Goal: Task Accomplishment & Management: Use online tool/utility

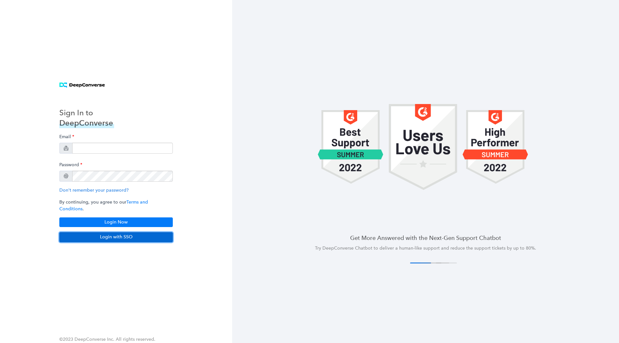
click at [111, 235] on button "Login with SSO" at bounding box center [115, 237] width 113 height 10
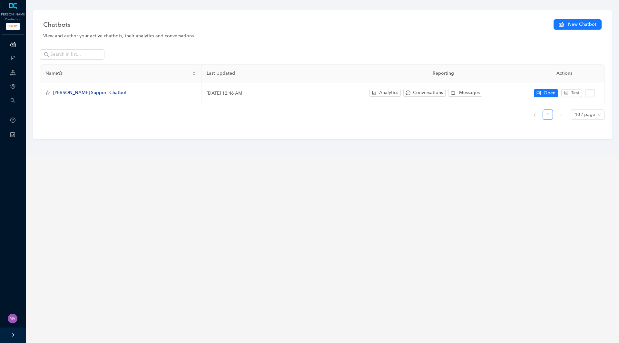
click at [39, 193] on main "Chatbots New Chatbot View and author your active chatbots, their analytics and …" at bounding box center [322, 171] width 593 height 343
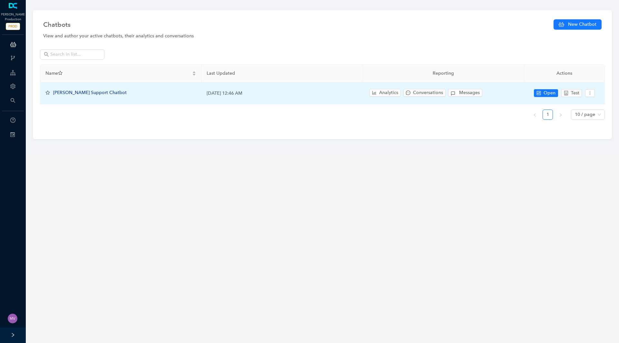
click at [91, 93] on span "Arlo Support Chatbot" at bounding box center [89, 92] width 73 height 5
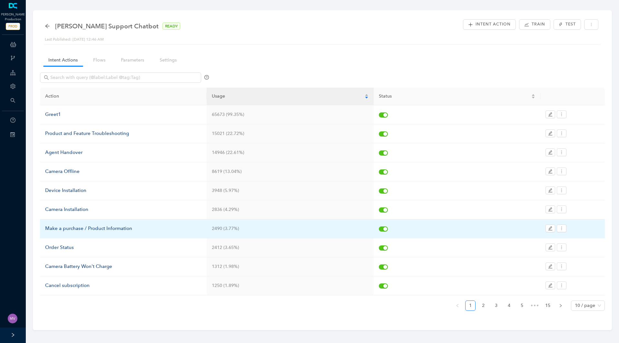
click at [75, 225] on div "Make a purchase / Product Information" at bounding box center [123, 229] width 156 height 8
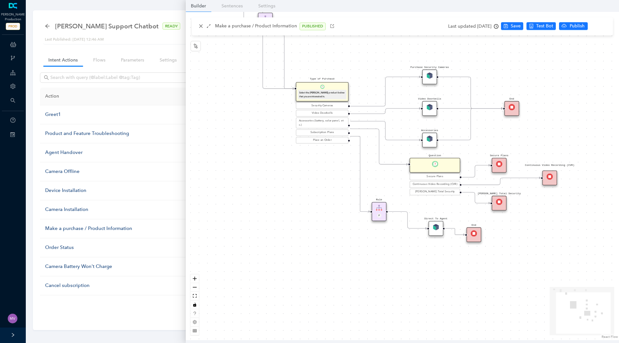
drag, startPoint x: 427, startPoint y: 255, endPoint x: 385, endPoint y: 191, distance: 77.0
click at [385, 191] on div "Rule P Start Type of Purchase Select the Arlo product below that you are intere…" at bounding box center [402, 176] width 433 height 328
click at [432, 163] on img at bounding box center [434, 164] width 6 height 6
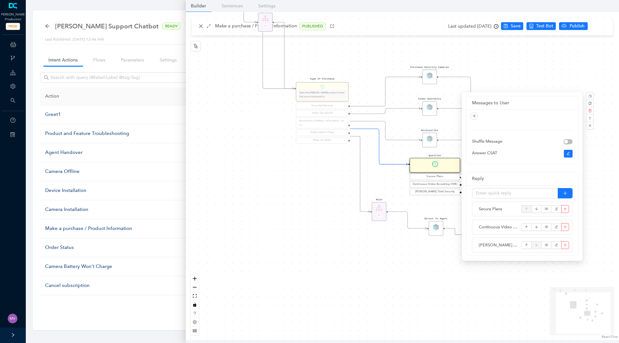
click at [430, 143] on div "Accessories" at bounding box center [429, 140] width 15 height 15
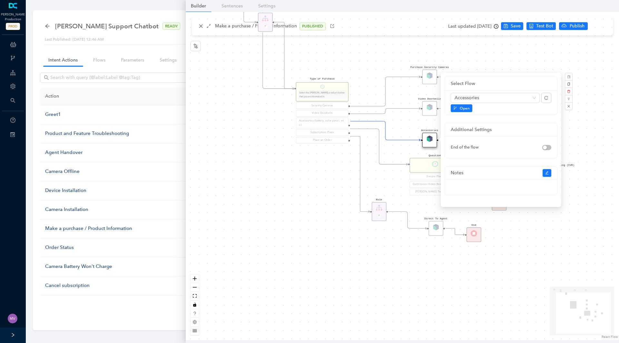
click at [407, 118] on div "Rule P Start Type of Purchase Select the Arlo product below that you are intere…" at bounding box center [402, 176] width 433 height 328
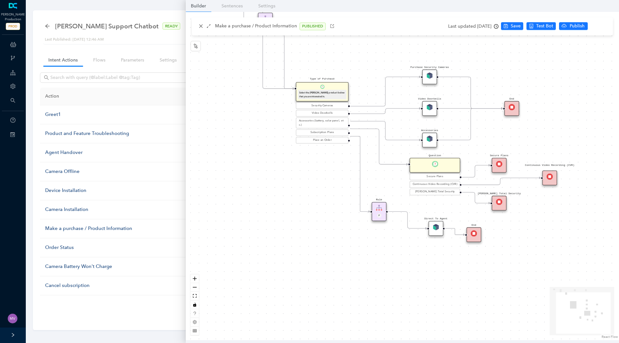
click at [426, 107] on img at bounding box center [429, 107] width 6 height 6
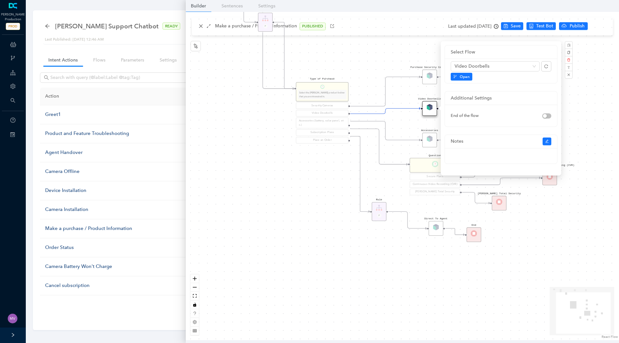
click at [305, 198] on div "Rule P Start Type of Purchase Select the Arlo product below that you are intere…" at bounding box center [402, 176] width 433 height 328
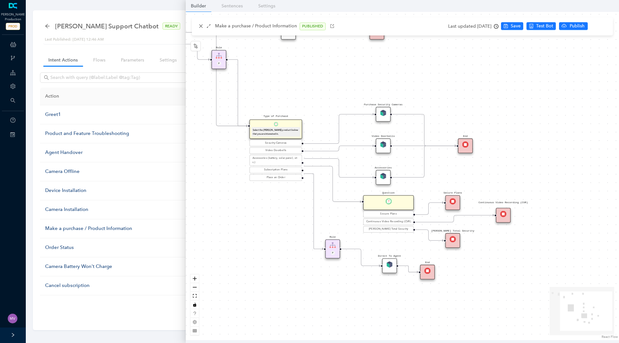
drag, startPoint x: 334, startPoint y: 187, endPoint x: 290, endPoint y: 222, distance: 56.9
click at [290, 224] on div "Rule P Start Type of Purchase Select the Arlo product below that you are intere…" at bounding box center [402, 176] width 433 height 328
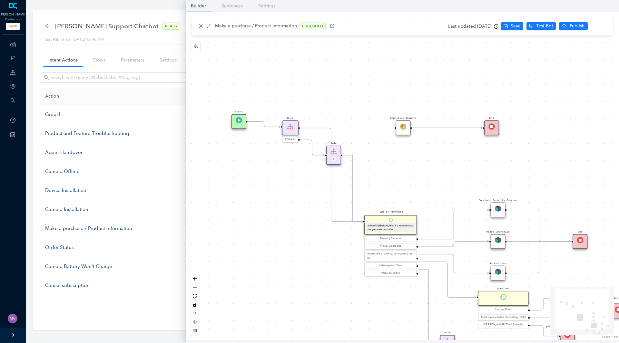
drag, startPoint x: 323, startPoint y: 64, endPoint x: 437, endPoint y: 160, distance: 148.9
click at [437, 160] on div "Rule P Start Type of Purchase Select the Arlo product below that you are intere…" at bounding box center [402, 176] width 433 height 328
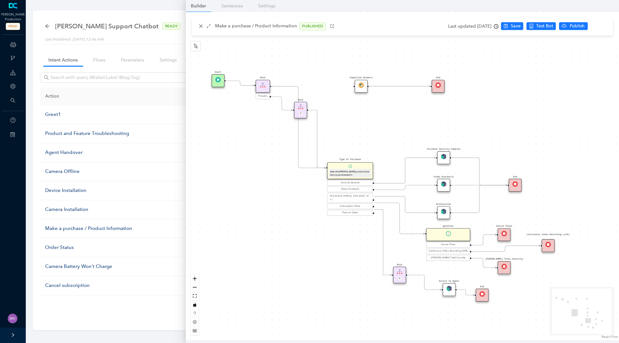
drag, startPoint x: 446, startPoint y: 165, endPoint x: 400, endPoint y: 119, distance: 65.2
click at [400, 119] on div "Rule P Start Type of Purchase Select the Arlo product below that you are intere…" at bounding box center [402, 176] width 433 height 328
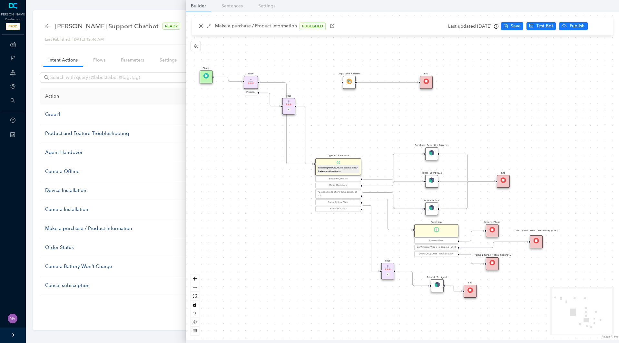
drag, startPoint x: 325, startPoint y: 294, endPoint x: 313, endPoint y: 291, distance: 12.7
click at [313, 291] on div "Rule P Start Type of Purchase Select the Arlo product below that you are intere…" at bounding box center [402, 176] width 433 height 328
click at [231, 11] on link "Sentences" at bounding box center [232, 6] width 32 height 12
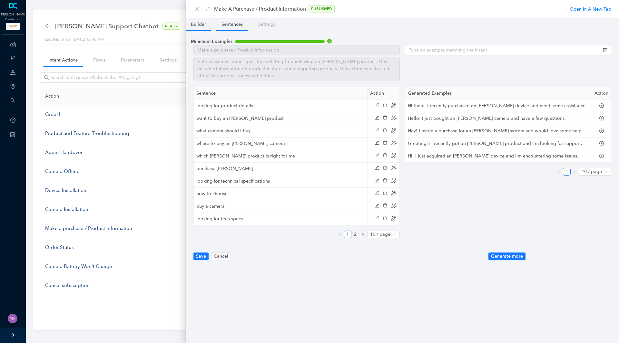
click at [197, 26] on link "Builder" at bounding box center [198, 24] width 25 height 12
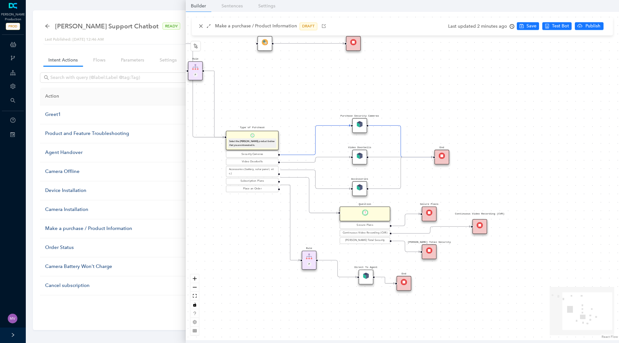
drag, startPoint x: 422, startPoint y: 132, endPoint x: 268, endPoint y: 108, distance: 155.5
click at [268, 108] on div "Rule P Start Type of Purchase Select the Arlo product below that you are intere…" at bounding box center [402, 176] width 433 height 328
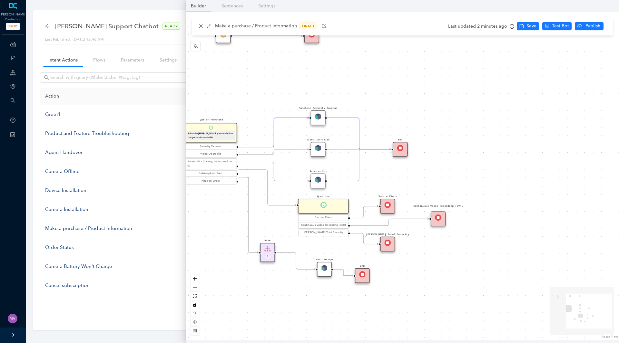
click at [322, 118] on div "Purchase Security Cameras" at bounding box center [318, 118] width 15 height 15
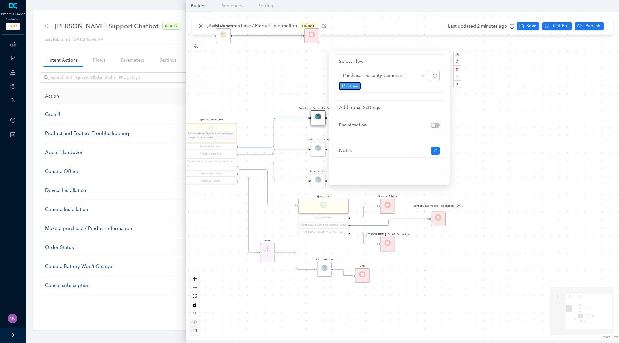
click at [345, 87] on button "Open" at bounding box center [350, 86] width 22 height 8
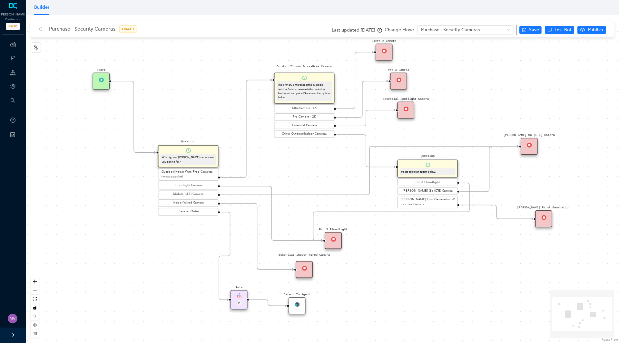
click at [47, 144] on div "Rule P Start Question What type of Arlo camera are you looking for? Outdoor/Ind…" at bounding box center [322, 179] width 593 height 328
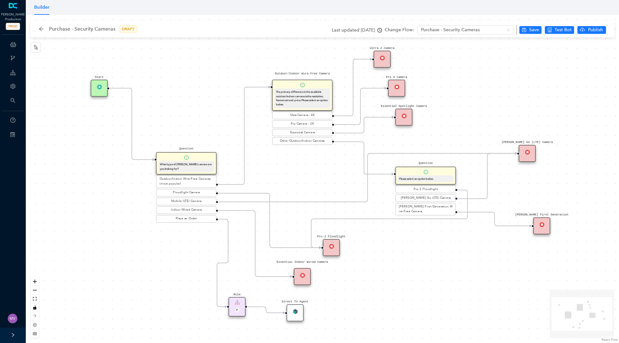
drag, startPoint x: 488, startPoint y: 123, endPoint x: 478, endPoint y: 171, distance: 49.0
click at [478, 171] on div "Rule P Start Question What type of Arlo camera are you looking for? Outdoor/Ind…" at bounding box center [322, 179] width 593 height 328
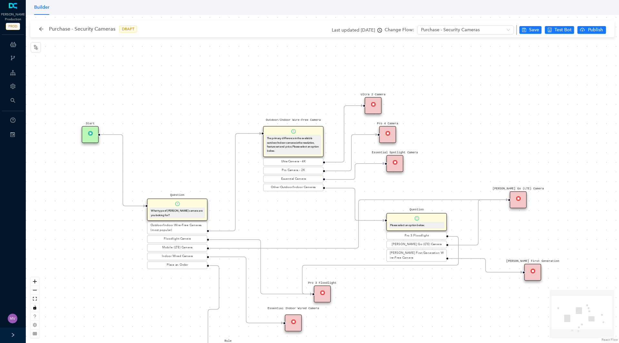
click at [374, 108] on div "Ultra 2 Camera" at bounding box center [372, 105] width 17 height 17
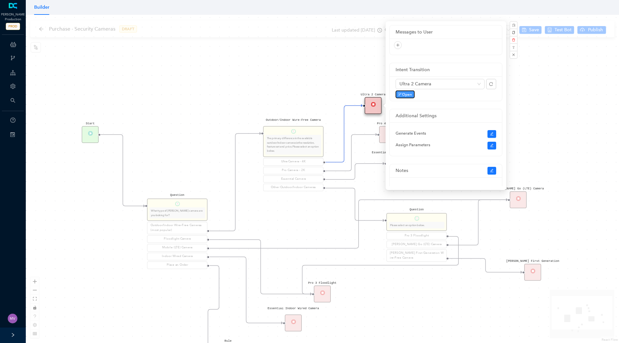
click at [408, 94] on span "Open" at bounding box center [407, 95] width 10 height 6
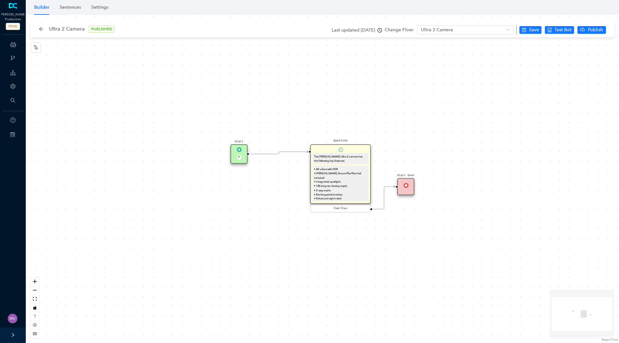
click at [116, 310] on div "Start P Question The [PERSON_NAME] Ultra 2 camera has the following key feature…" at bounding box center [322, 179] width 593 height 328
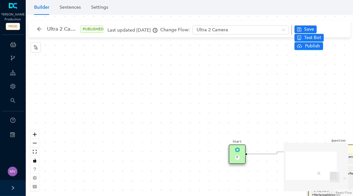
click at [266, 115] on div "Start P Question The Arlo Ultra 2 camera has the following key features: • 4K v…" at bounding box center [190, 105] width 328 height 181
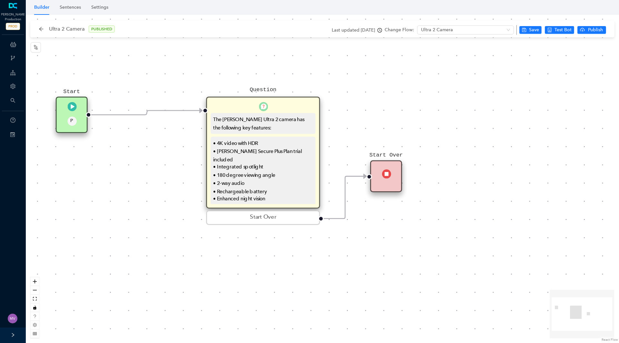
drag, startPoint x: 326, startPoint y: 130, endPoint x: 381, endPoint y: 122, distance: 54.8
click at [381, 122] on div "Start P Question The Arlo Ultra 2 camera has the following key features: • 4K v…" at bounding box center [322, 179] width 593 height 328
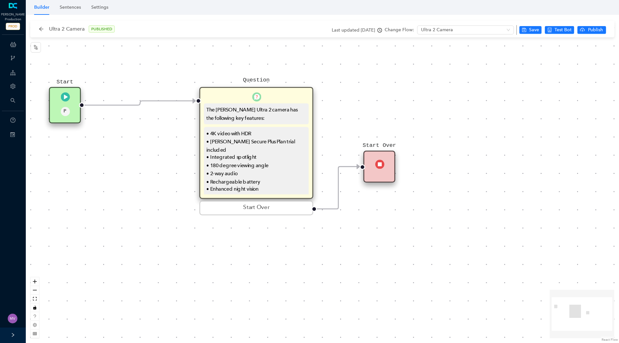
drag, startPoint x: 71, startPoint y: 219, endPoint x: 80, endPoint y: 180, distance: 40.3
click at [71, 219] on div "Start P Question The Arlo Ultra 2 camera has the following key features: • 4K v…" at bounding box center [322, 179] width 593 height 328
click at [46, 33] on div "Ultra 2 Camera PUBLISHED" at bounding box center [80, 29] width 82 height 10
click at [41, 31] on icon "arrow-left" at bounding box center [41, 28] width 5 height 5
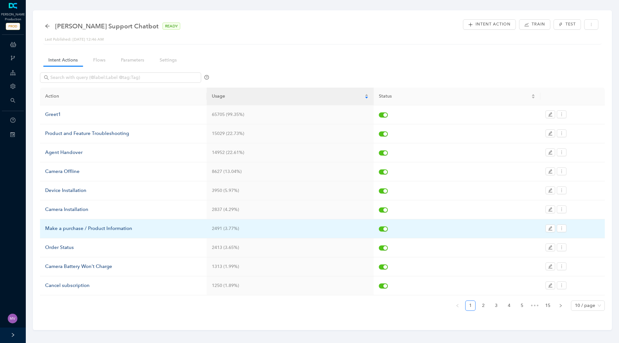
click at [96, 232] on div "Make a purchase / Product Information" at bounding box center [123, 229] width 156 height 8
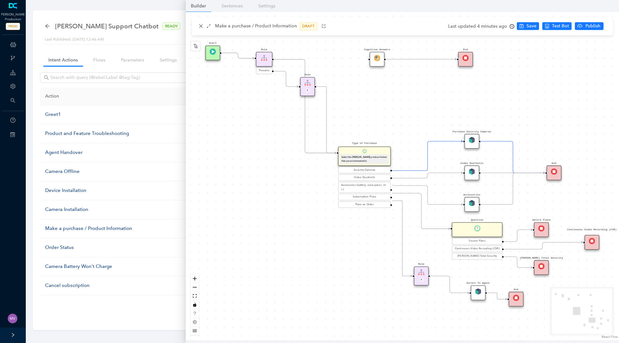
click at [474, 139] on img at bounding box center [471, 140] width 6 height 6
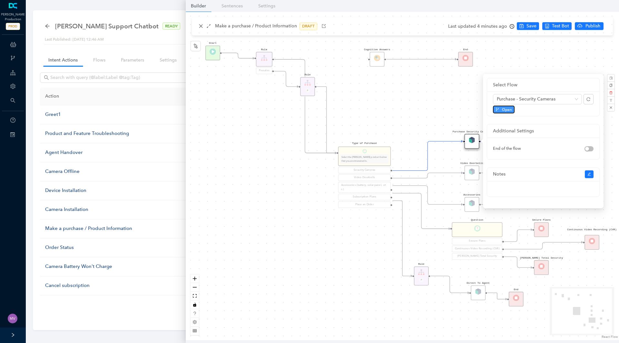
click at [512, 109] on button "Open" at bounding box center [504, 110] width 22 height 8
click at [568, 60] on div "Rule P Start Type of Purchase Select the Arlo product below that you are intere…" at bounding box center [402, 176] width 433 height 328
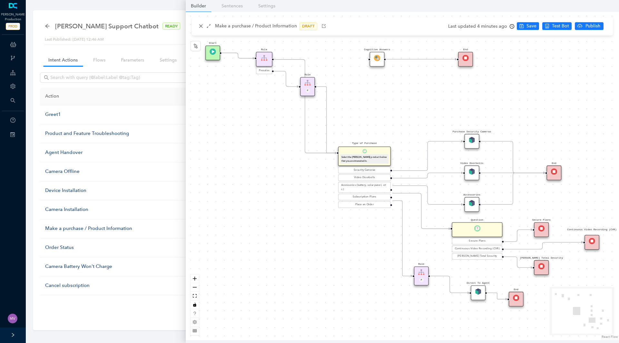
click at [553, 173] on img at bounding box center [554, 172] width 6 height 6
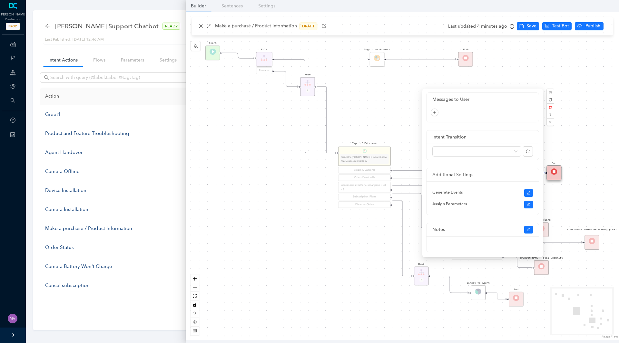
click at [597, 151] on div "Rule P Start Type of Purchase Select the Arlo product below that you are intere…" at bounding box center [402, 176] width 433 height 328
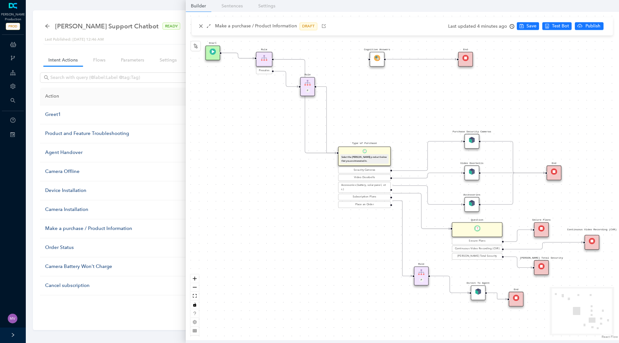
click at [475, 146] on div "Purchase Security Cameras" at bounding box center [471, 141] width 15 height 15
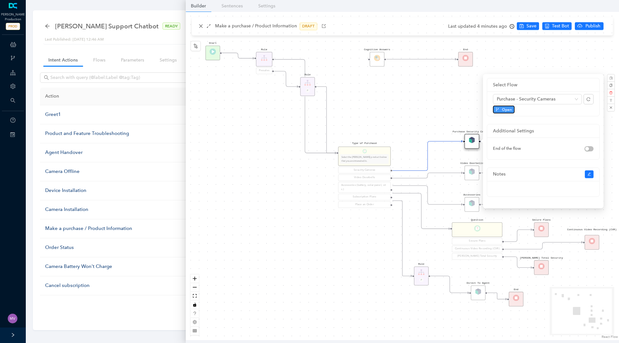
click at [507, 110] on span "Open" at bounding box center [507, 110] width 10 height 6
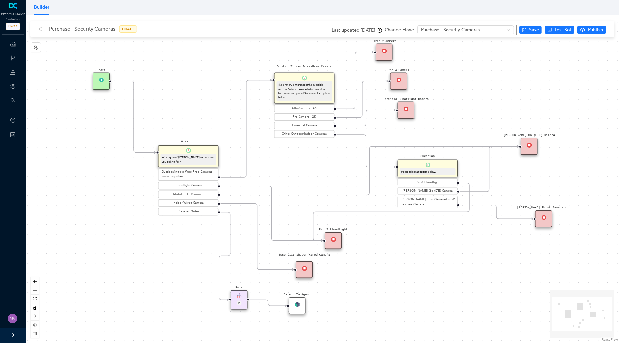
click at [97, 240] on div "Rule P Start Question What type of Arlo camera are you looking for? Outdoor/Ind…" at bounding box center [322, 179] width 593 height 328
click at [183, 187] on div "Floodlight Camera" at bounding box center [188, 185] width 58 height 5
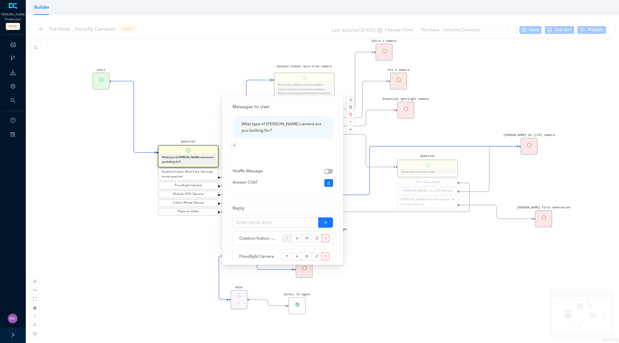
click at [400, 245] on div "Rule P Start Question What type of Arlo camera are you looking for? Outdoor/Ind…" at bounding box center [322, 179] width 593 height 328
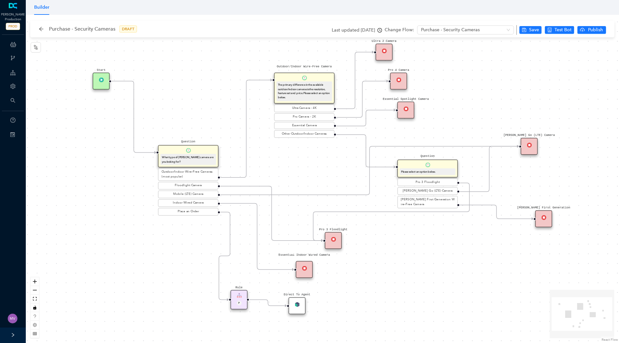
click at [337, 241] on div "Pro 3 Floodlight" at bounding box center [333, 240] width 17 height 17
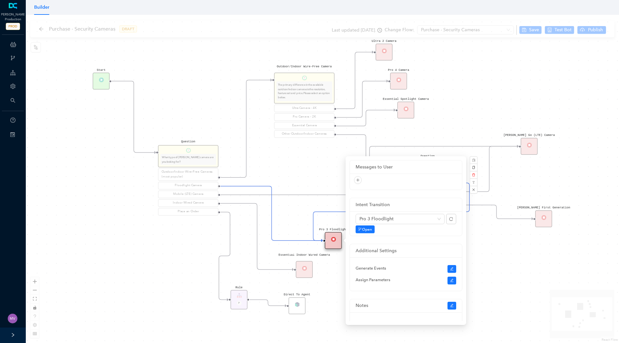
click at [292, 184] on div "Rule P Start Question What type of Arlo camera are you looking for? Outdoor/Ind…" at bounding box center [322, 179] width 593 height 328
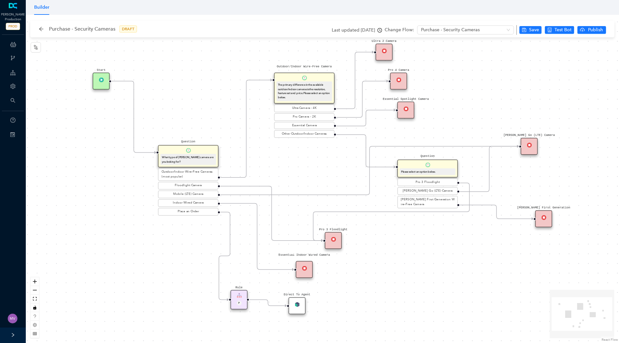
click at [74, 134] on div "Rule P Start Question What type of Arlo camera are you looking for? Outdoor/Ind…" at bounding box center [322, 179] width 593 height 328
click at [309, 26] on div "Purchase - Security Cameras DRAFT Last updated 8 months ago Change Flow: Purcha…" at bounding box center [324, 29] width 570 height 13
click at [42, 28] on icon "arrow-left" at bounding box center [41, 28] width 5 height 5
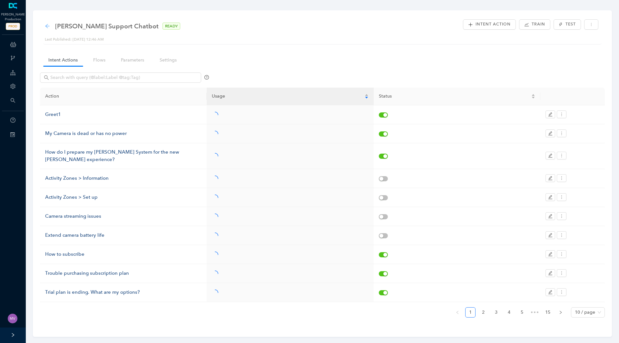
click at [50, 28] on icon "arrow-left" at bounding box center [47, 26] width 5 height 5
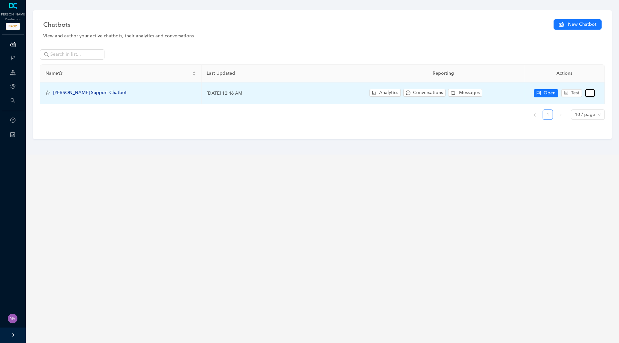
click at [590, 92] on icon "more" at bounding box center [589, 93] width 5 height 5
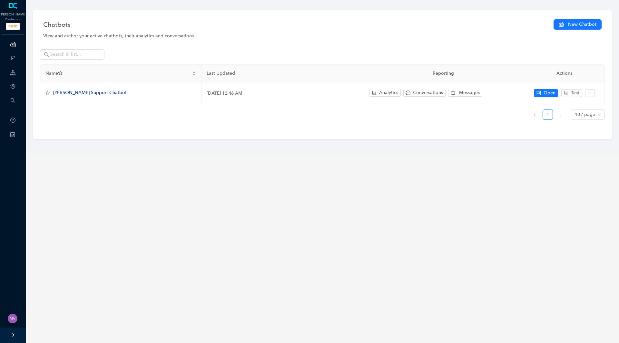
click at [452, 122] on div "Name Last Updated Reporting Actions Arlo Support Chatbot September 5, 2025 12:4…" at bounding box center [322, 94] width 564 height 61
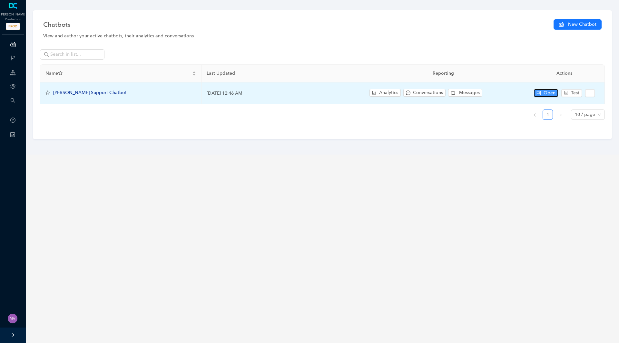
click at [538, 94] on icon "control" at bounding box center [538, 93] width 5 height 5
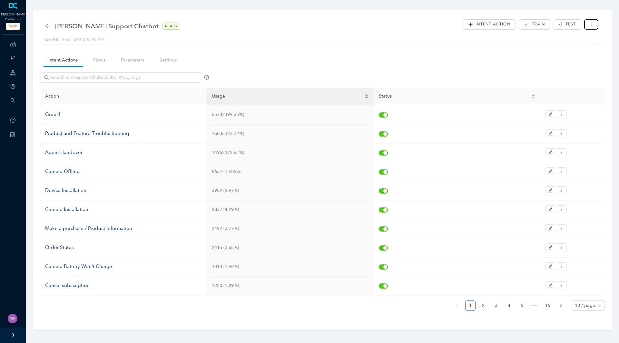
click at [593, 27] on button "button" at bounding box center [591, 24] width 14 height 10
click at [472, 42] on div "Last Published: September 5, 2025 12:46 AM" at bounding box center [322, 39] width 555 height 6
click at [176, 65] on link "Settings" at bounding box center [167, 60] width 27 height 12
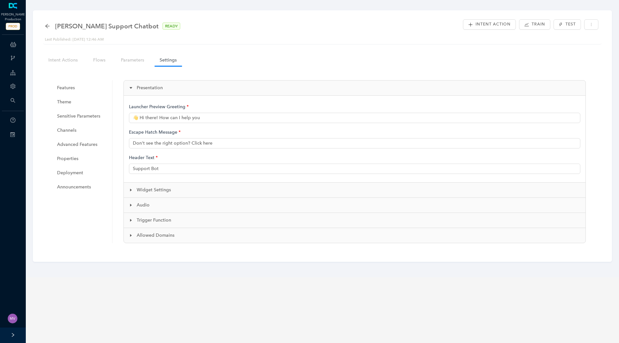
type input "👋 Hi there! How can I help you?"
type input "Arlo Support"
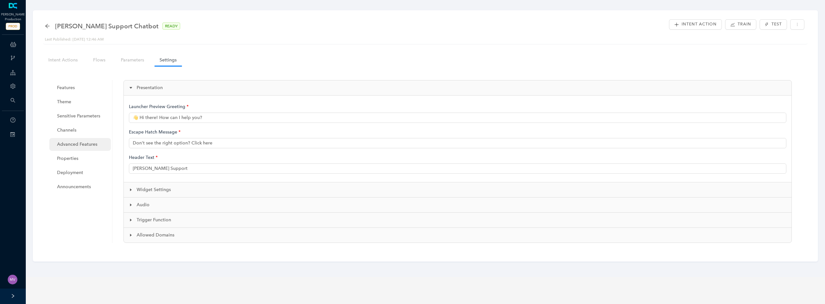
click at [86, 149] on span "Advanced Features" at bounding box center [81, 144] width 49 height 13
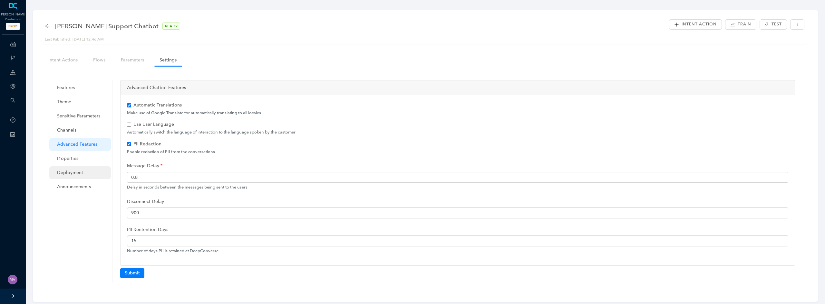
click at [76, 167] on span "Deployment" at bounding box center [81, 173] width 49 height 13
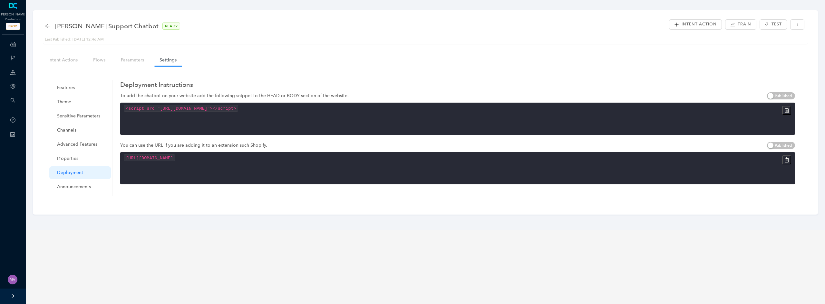
click at [299, 63] on div "Intent Actions Flows Parameters Settings Features Theme Sensitive Parameters Ch…" at bounding box center [425, 129] width 771 height 156
click at [138, 60] on link "Parameters" at bounding box center [133, 60] width 34 height 12
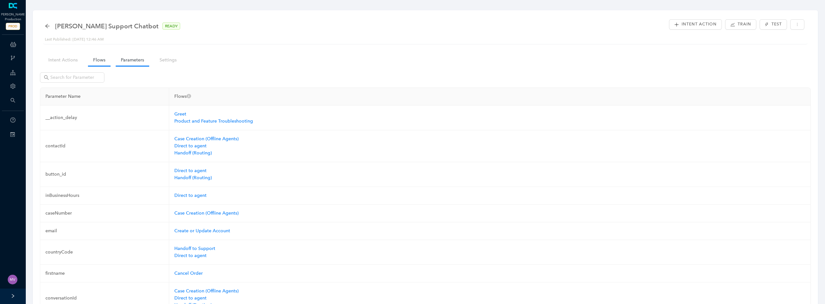
click at [102, 58] on link "Flows" at bounding box center [99, 60] width 23 height 12
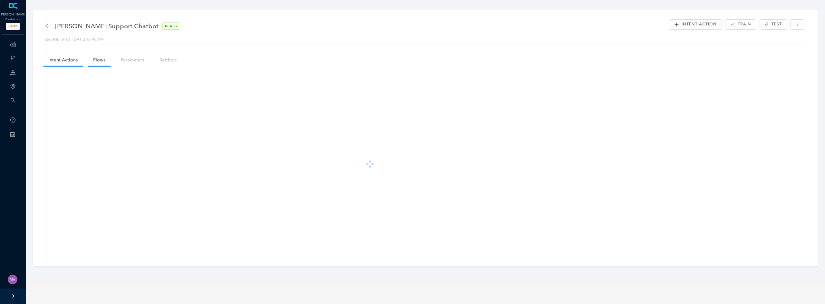
click at [68, 54] on link "Intent Actions" at bounding box center [63, 60] width 40 height 12
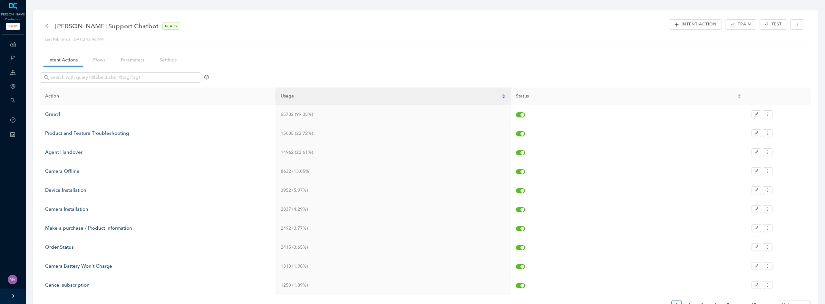
click at [61, 22] on span "Arlo Support Chatbot" at bounding box center [106, 26] width 103 height 10
click at [52, 26] on div "Arlo Support Chatbot READY" at bounding box center [116, 26] width 142 height 10
click at [44, 27] on div "Arlo Support Chatbot READY Last Published: September 5, 2025 12:46 AM Intent Ac…" at bounding box center [425, 31] width 764 height 26
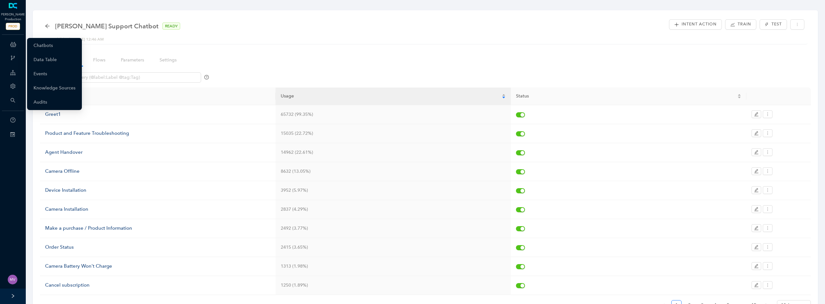
click at [17, 42] on div "ChatBots & Ticket Automations" at bounding box center [12, 44] width 23 height 13
click at [49, 46] on link "Chatbots" at bounding box center [43, 45] width 19 height 13
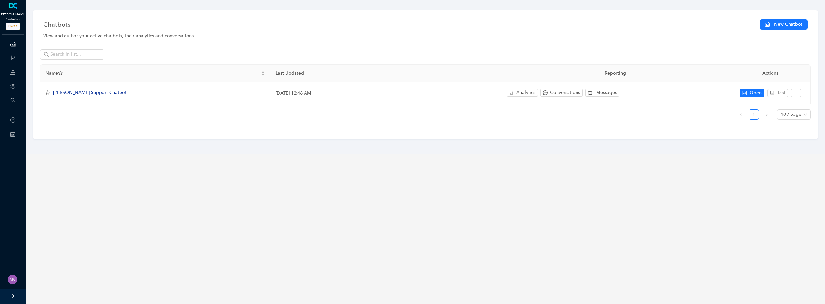
click at [18, 27] on span "PROD" at bounding box center [13, 26] width 14 height 7
click at [13, 27] on span "PROD" at bounding box center [13, 26] width 14 height 7
click at [11, 297] on icon "right" at bounding box center [13, 296] width 5 height 5
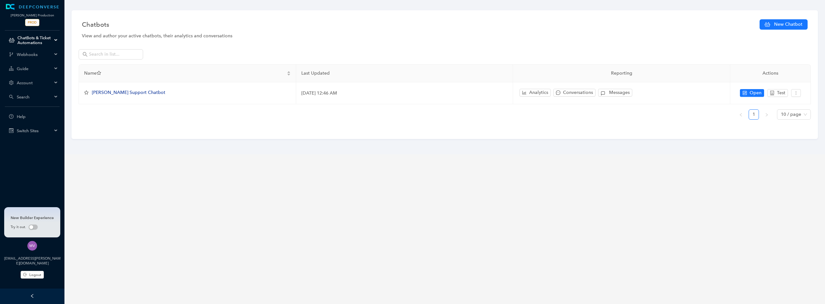
click at [26, 296] on div at bounding box center [32, 296] width 64 height 15
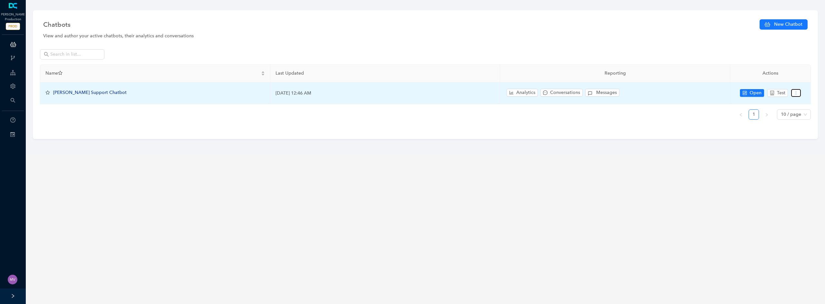
click at [618, 92] on button "button" at bounding box center [796, 93] width 10 height 8
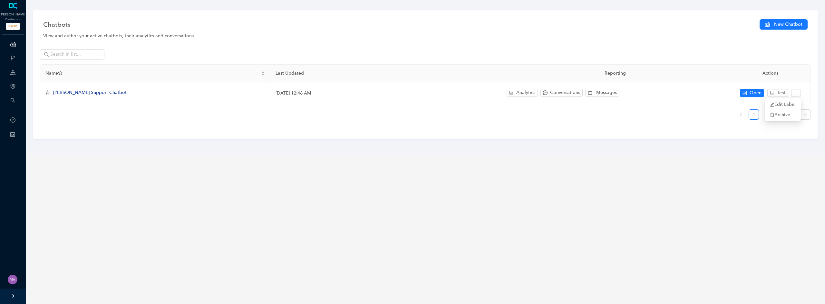
click at [618, 137] on div "Chatbots New Chatbot View and author your active chatbots, their analytics and …" at bounding box center [425, 74] width 785 height 129
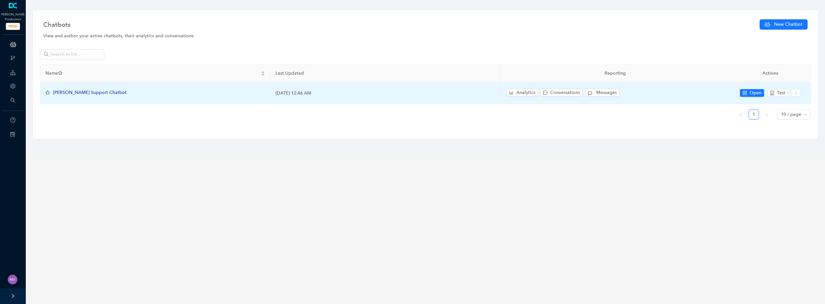
click at [88, 92] on span "Arlo Support Chatbot" at bounding box center [89, 92] width 73 height 5
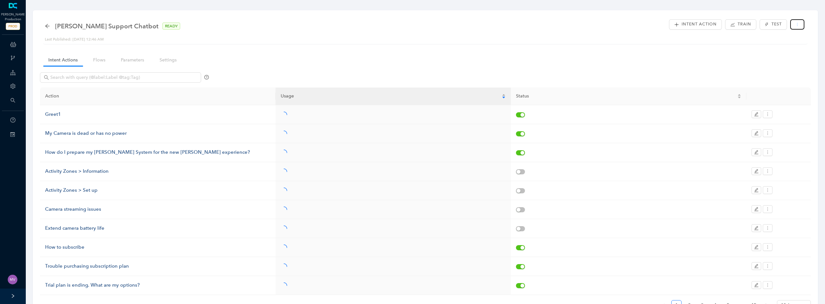
click at [618, 25] on icon "more" at bounding box center [797, 25] width 4 height 4
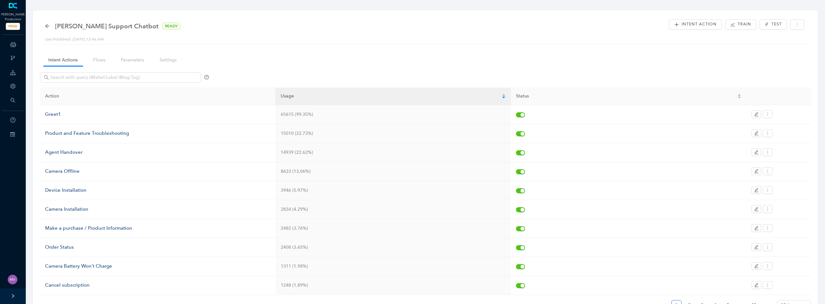
drag, startPoint x: 412, startPoint y: 44, endPoint x: 388, endPoint y: 51, distance: 25.4
click at [410, 45] on div "Arlo Support Chatbot READY Last Published: September 5, 2025 12:46 AM Intent Ac…" at bounding box center [425, 170] width 785 height 320
click at [244, 55] on div "Intent Actions Flows Parameters Settings Action Usage Status Greet1 65615 (99.3…" at bounding box center [425, 187] width 771 height 272
click at [13, 88] on icon "setting" at bounding box center [12, 86] width 5 height 5
click at [10, 295] on div at bounding box center [13, 296] width 26 height 15
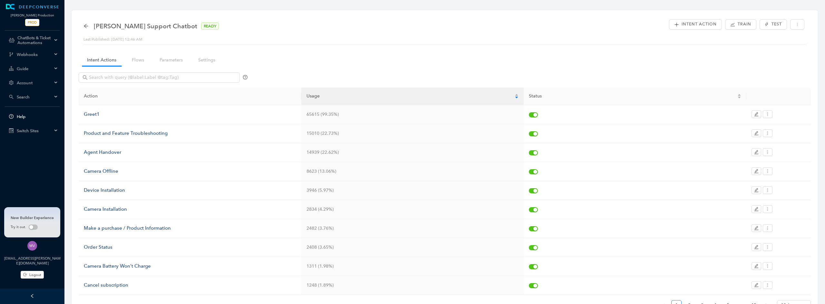
click at [52, 123] on li "Help" at bounding box center [32, 116] width 62 height 13
click at [56, 131] on div "Switch Sites" at bounding box center [32, 130] width 62 height 13
click at [40, 166] on div "SANDBOX" at bounding box center [48, 165] width 16 height 5
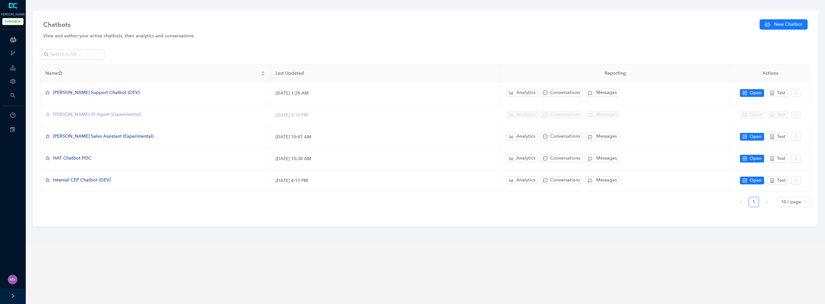
click at [7, 294] on div at bounding box center [13, 296] width 26 height 15
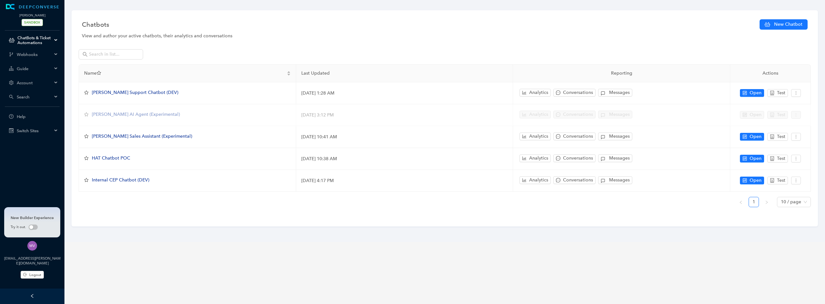
click at [39, 127] on div "Switch Sites" at bounding box center [32, 130] width 62 height 13
click at [40, 182] on div "SANDBOX" at bounding box center [48, 182] width 16 height 5
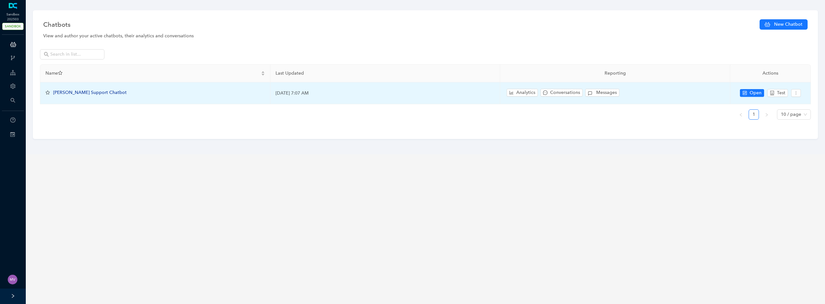
click at [77, 92] on span "[PERSON_NAME] Support Chatbot" at bounding box center [89, 92] width 73 height 5
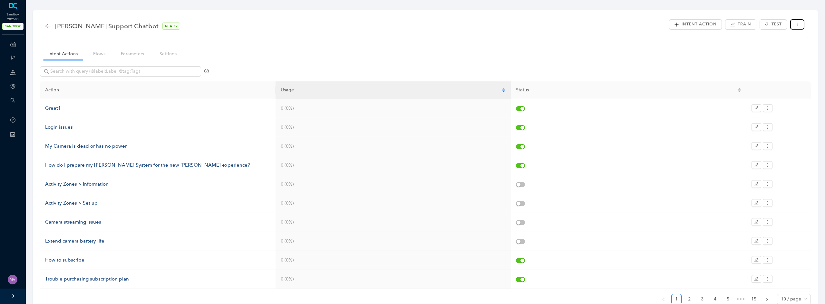
click at [797, 28] on button "button" at bounding box center [797, 24] width 14 height 10
click at [509, 24] on div "[PERSON_NAME] Support Chatbot READY" at bounding box center [425, 26] width 761 height 13
click at [802, 24] on button "button" at bounding box center [797, 24] width 14 height 10
click at [801, 24] on button "button" at bounding box center [797, 24] width 14 height 10
click at [587, 53] on div "Intent Actions Flows Parameters Settings Action Usage Status Greet1 0 (0%) Logi…" at bounding box center [425, 181] width 771 height 272
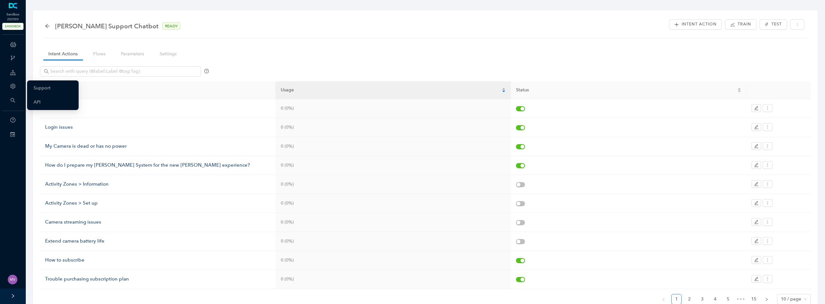
click at [16, 73] on div "Guide" at bounding box center [12, 72] width 23 height 13
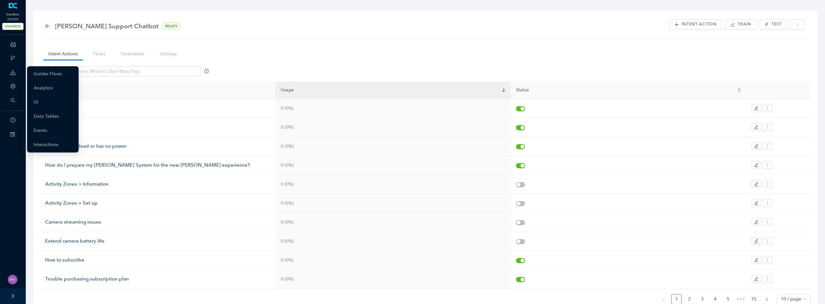
click at [14, 60] on icon "branches" at bounding box center [12, 57] width 5 height 5
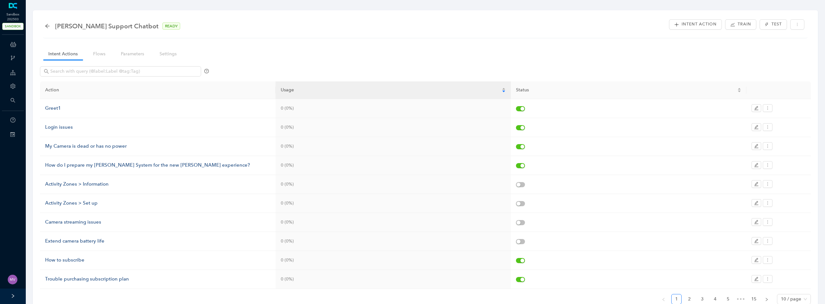
click at [15, 42] on icon at bounding box center [13, 44] width 6 height 13
click at [17, 59] on div "Webhooks" at bounding box center [12, 58] width 23 height 13
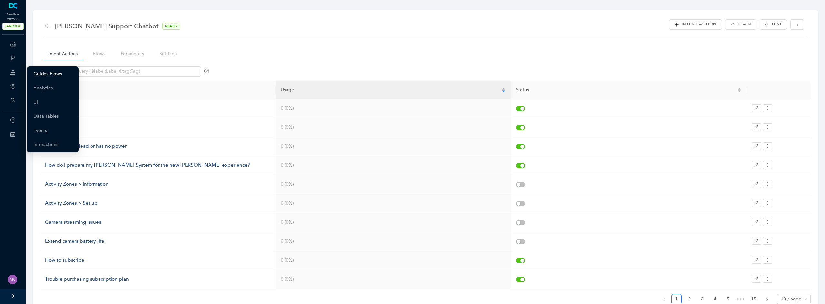
click at [45, 69] on link "Guides Flows" at bounding box center [48, 74] width 28 height 13
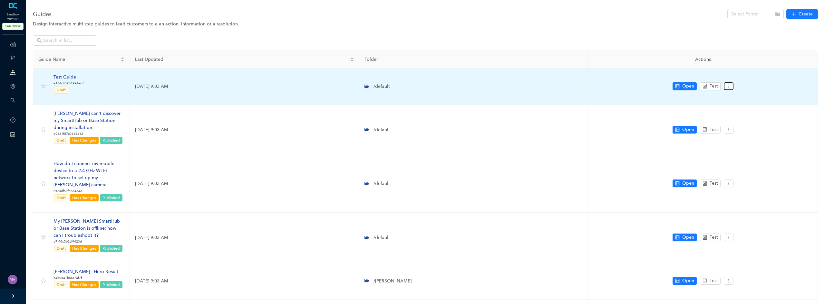
click at [730, 87] on icon "more" at bounding box center [728, 86] width 5 height 5
click at [739, 111] on span "Copy" at bounding box center [740, 108] width 23 height 7
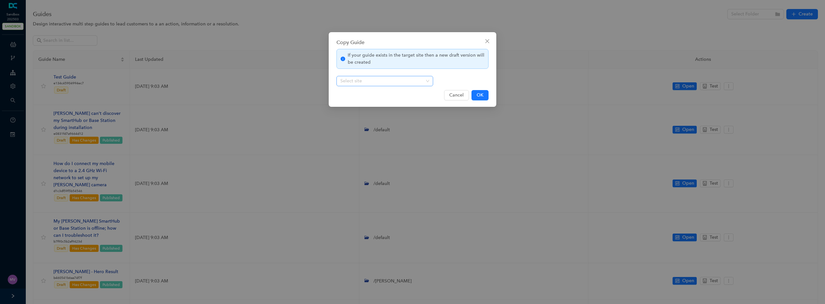
click at [431, 84] on div "Select site" at bounding box center [384, 81] width 97 height 10
click at [455, 95] on span "Cancel" at bounding box center [456, 95] width 14 height 7
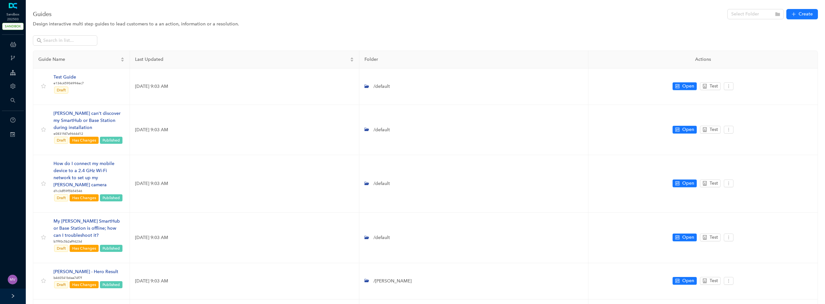
click at [15, 47] on icon at bounding box center [13, 44] width 6 height 13
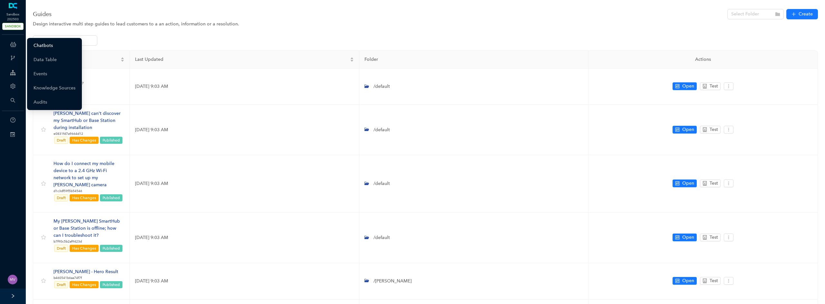
click at [44, 46] on link "Chatbots" at bounding box center [43, 45] width 19 height 13
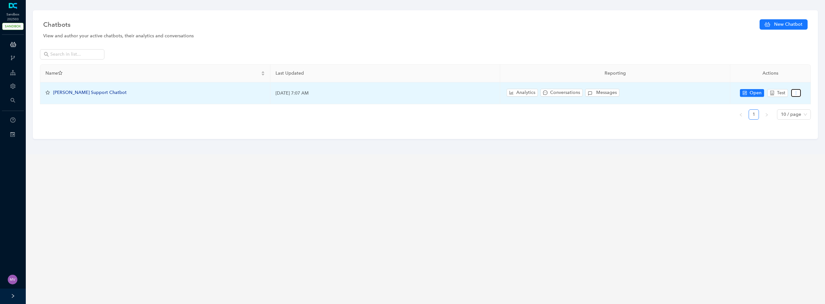
click at [797, 94] on icon "more" at bounding box center [796, 93] width 5 height 5
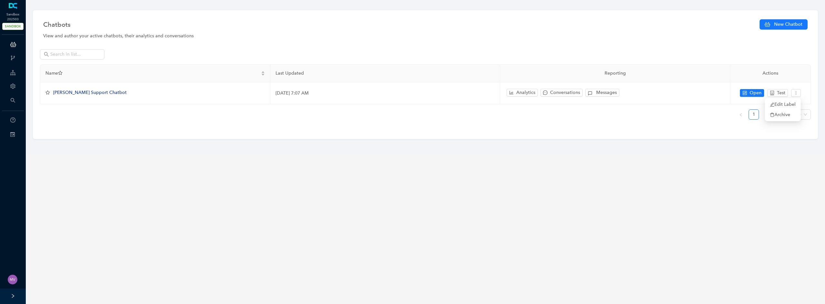
click at [700, 57] on div at bounding box center [425, 56] width 771 height 15
click at [756, 204] on main "Chatbots New Chatbot View and author your active chatbots, their analytics and …" at bounding box center [425, 152] width 799 height 304
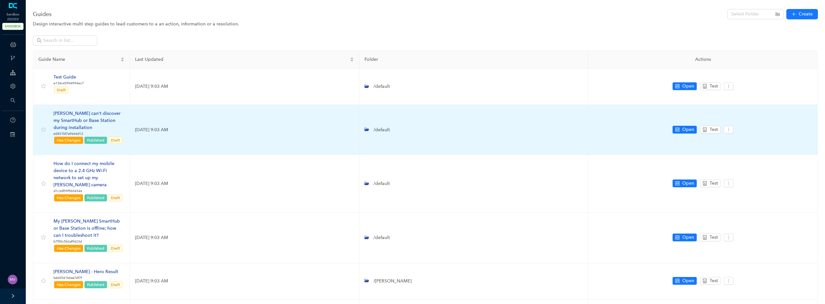
drag, startPoint x: 211, startPoint y: 122, endPoint x: 223, endPoint y: 126, distance: 12.1
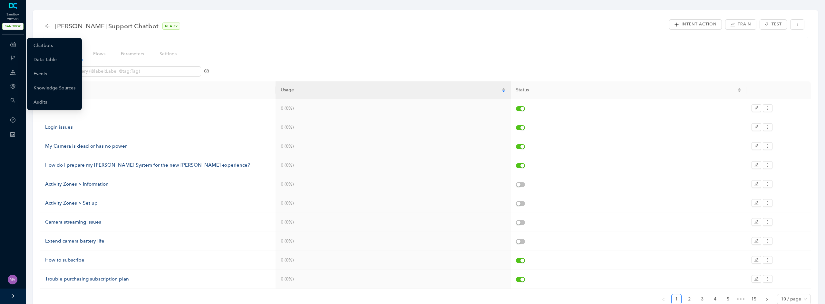
click at [14, 45] on icon at bounding box center [13, 44] width 6 height 13
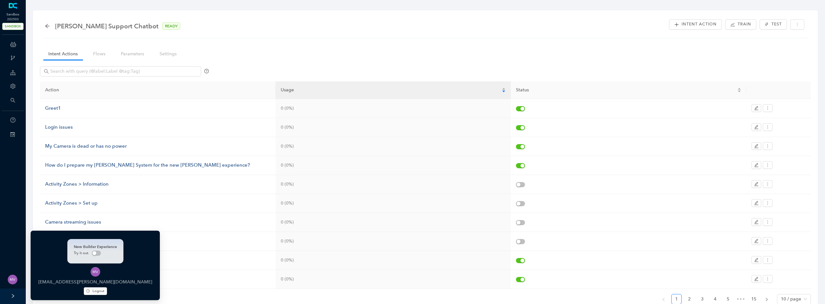
click at [13, 297] on icon "right" at bounding box center [13, 296] width 2 height 4
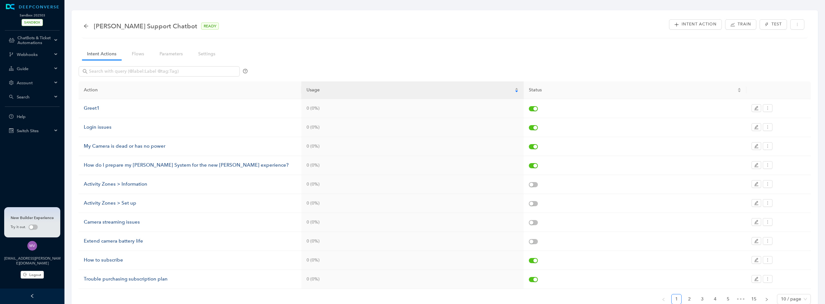
click at [28, 132] on span "Switch Sites" at bounding box center [34, 131] width 35 height 5
click at [49, 147] on div "PROD" at bounding box center [53, 148] width 9 height 5
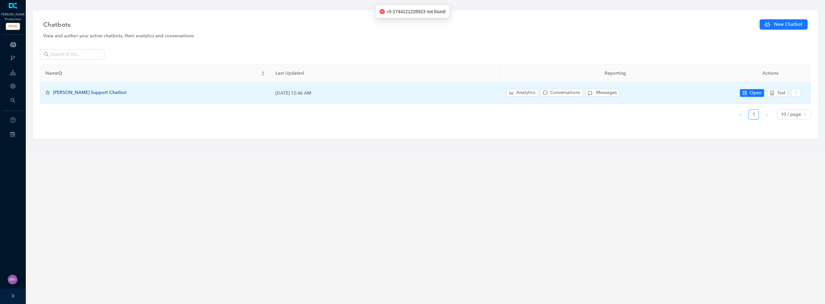
click at [72, 92] on span "[PERSON_NAME] Support Chatbot" at bounding box center [89, 92] width 73 height 5
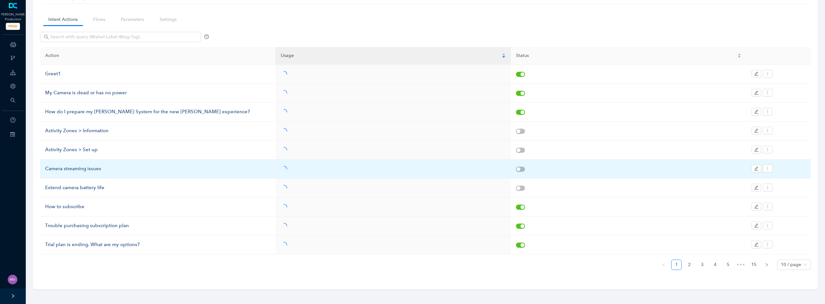
scroll to position [41, 0]
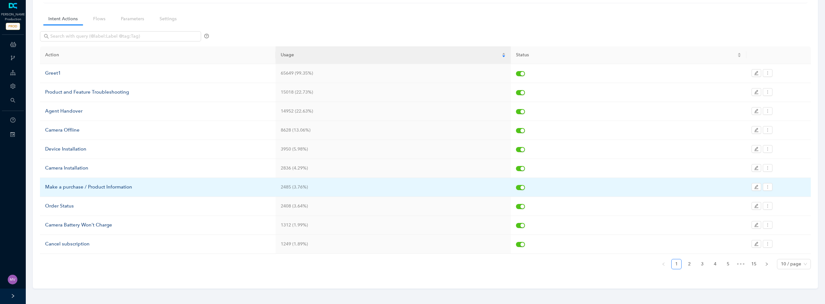
click at [95, 187] on div "Make a purchase / Product Information" at bounding box center [157, 188] width 225 height 8
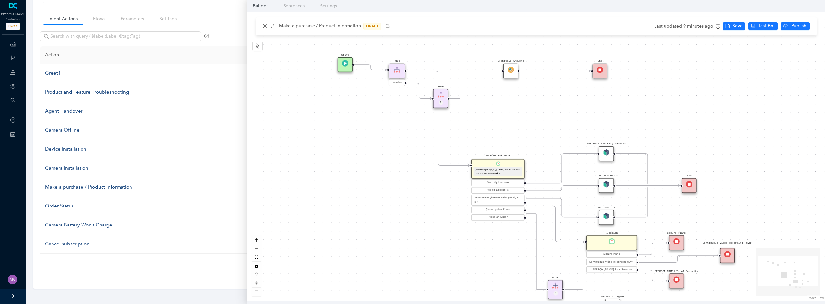
click at [748, 141] on div "Rule P Start Type of Purchase Select the Arlo product below that you are intere…" at bounding box center [535, 157] width 577 height 290
click at [265, 24] on icon "close" at bounding box center [265, 26] width 5 height 5
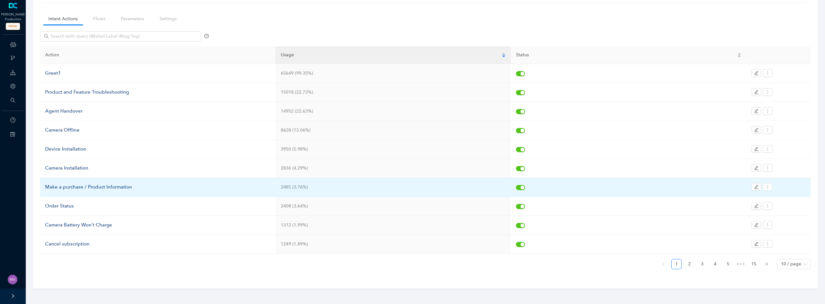
click at [63, 188] on div "Make a purchase / Product Information" at bounding box center [157, 188] width 225 height 8
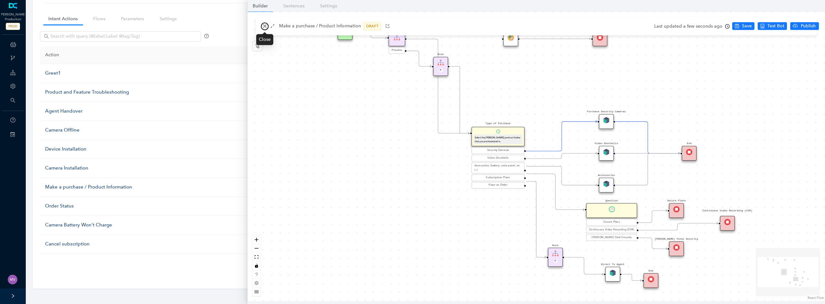
click at [266, 28] on icon "close" at bounding box center [265, 26] width 5 height 5
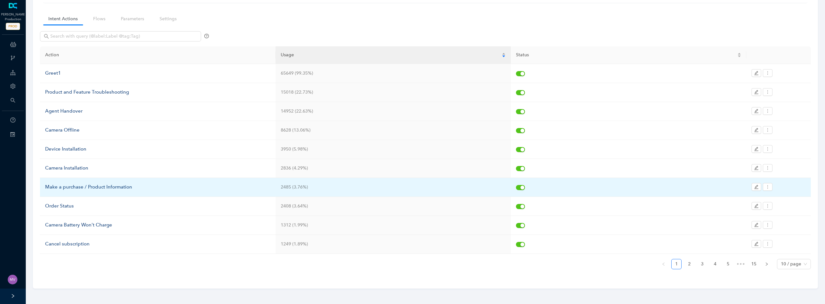
click at [54, 187] on div "Make a purchase / Product Information" at bounding box center [157, 188] width 225 height 8
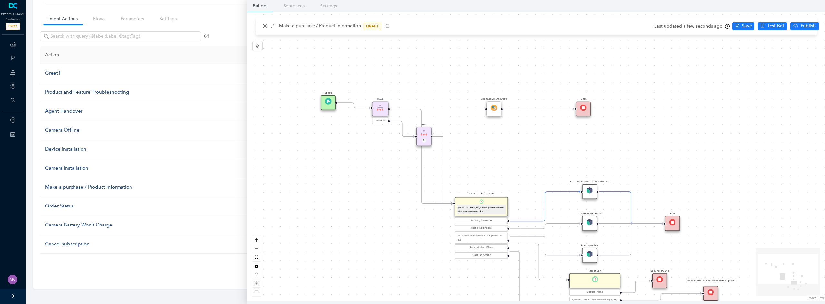
drag, startPoint x: 430, startPoint y: 117, endPoint x: 414, endPoint y: 205, distance: 88.7
click at [416, 207] on div "Rule P Start Type of Purchase Select the Arlo product below that you are intere…" at bounding box center [535, 157] width 577 height 290
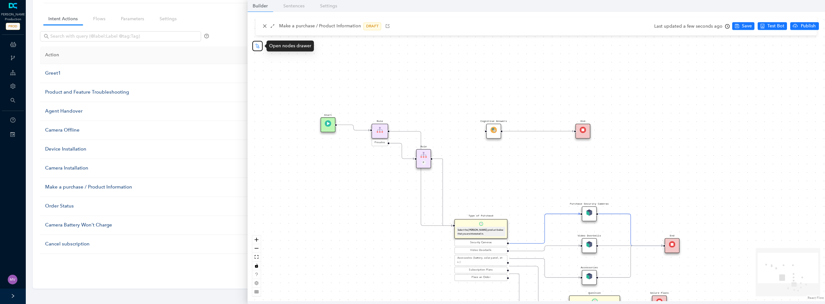
click at [260, 46] on icon "node-index" at bounding box center [257, 45] width 5 height 5
click at [260, 46] on div at bounding box center [257, 46] width 10 height 10
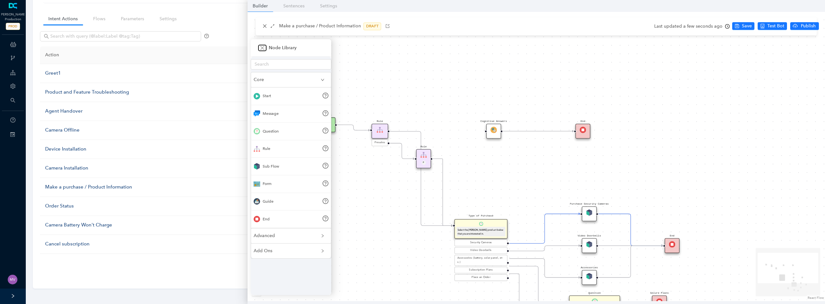
click at [260, 46] on icon "close" at bounding box center [262, 47] width 5 height 5
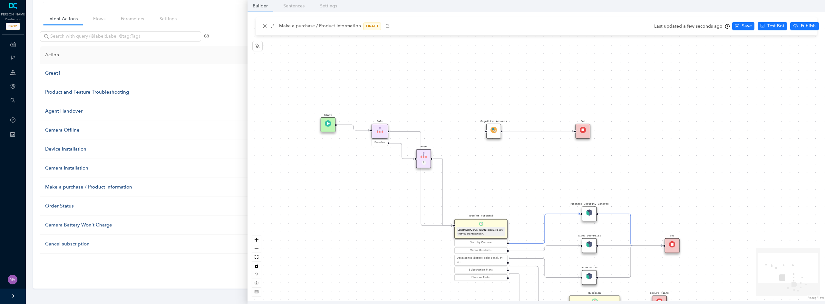
click at [586, 23] on div "Make a purchase / Product Information DRAFT" at bounding box center [536, 27] width 551 height 8
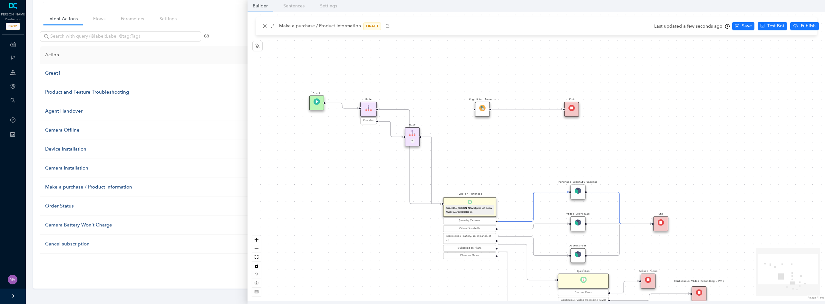
drag, startPoint x: 575, startPoint y: 83, endPoint x: 563, endPoint y: 36, distance: 48.3
click at [564, 37] on div "Rule P Start Type of Purchase Select the Arlo product below that you are intere…" at bounding box center [535, 157] width 577 height 290
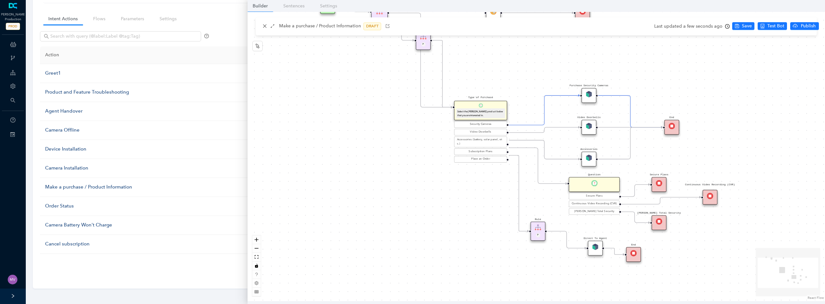
drag, startPoint x: 684, startPoint y: 245, endPoint x: 700, endPoint y: 193, distance: 54.5
click at [700, 193] on div "Rule P Start Type of Purchase Select the Arlo product below that you are intere…" at bounding box center [535, 157] width 577 height 290
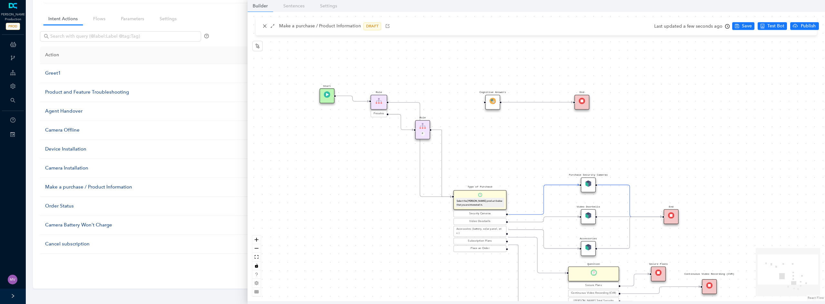
drag, startPoint x: 384, startPoint y: 129, endPoint x: 379, endPoint y: 199, distance: 69.8
click at [379, 199] on div "Rule P Start Type of Purchase Select the Arlo product below that you are intere…" at bounding box center [535, 157] width 577 height 290
click at [300, 6] on link "Sentences" at bounding box center [294, 6] width 32 height 12
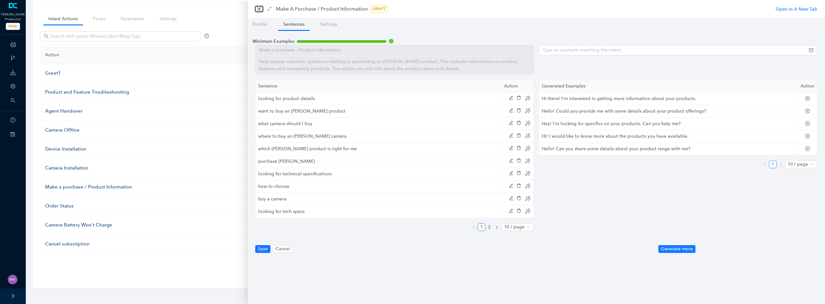
click at [258, 11] on icon "close" at bounding box center [258, 8] width 5 height 5
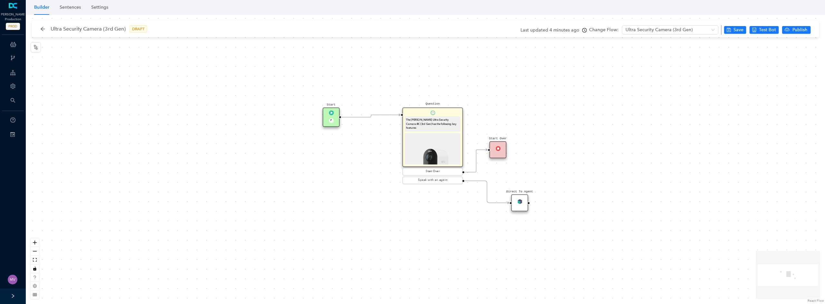
click at [437, 116] on div "The [PERSON_NAME] Ultra Security Camera 4K (3rd Gen) has the following key feat…" at bounding box center [433, 123] width 56 height 15
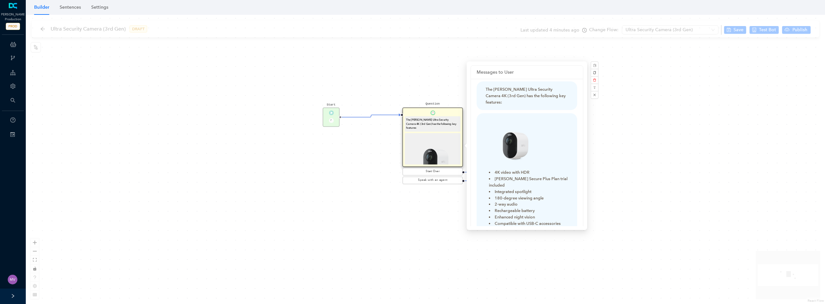
click at [6, 210] on div "[PERSON_NAME] Production PROD ChatBots & Ticket Automations Webhooks Guide Acco…" at bounding box center [13, 137] width 26 height 274
